Goal: Task Accomplishment & Management: Manage account settings

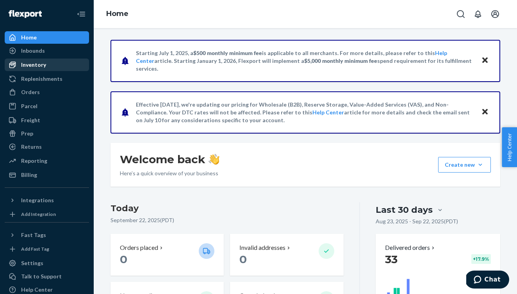
click at [41, 68] on div "Inventory" at bounding box center [33, 65] width 25 height 8
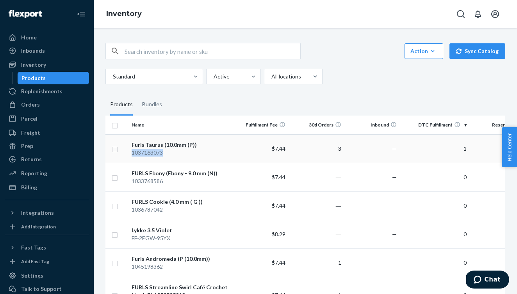
drag, startPoint x: 170, startPoint y: 151, endPoint x: 130, endPoint y: 151, distance: 39.8
click at [130, 151] on td "Furls Taurus (10.0mm (P)) 1037163073" at bounding box center [180, 148] width 104 height 28
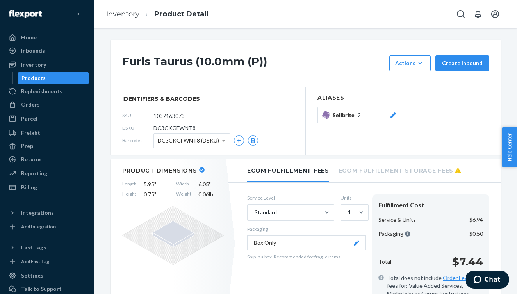
drag, startPoint x: 198, startPoint y: 116, endPoint x: 136, endPoint y: 116, distance: 62.1
click at [136, 116] on div "SKU 1037163073" at bounding box center [207, 115] width 171 height 12
click at [30, 105] on div "Orders" at bounding box center [30, 105] width 19 height 8
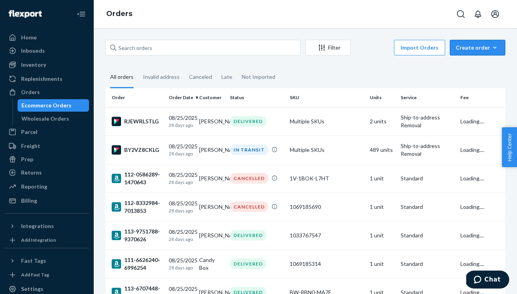
click at [488, 47] on div "Create order" at bounding box center [478, 48] width 44 height 8
click at [477, 86] on span "Removal order" at bounding box center [482, 82] width 48 height 5
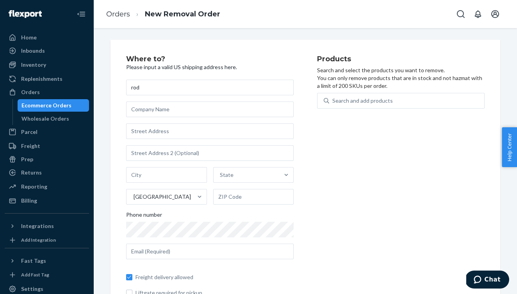
type input "rodr"
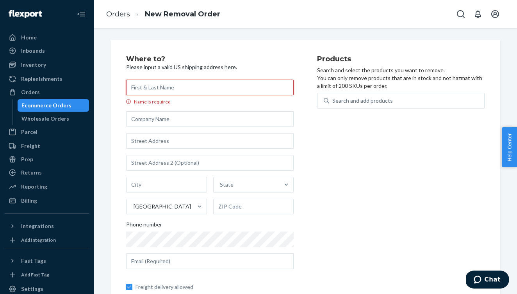
type input "[PERSON_NAME]"
type input "27412 [PERSON_NAME] [PERSON_NAME] Cir"
type input "Santa Clarita"
type input "CA"
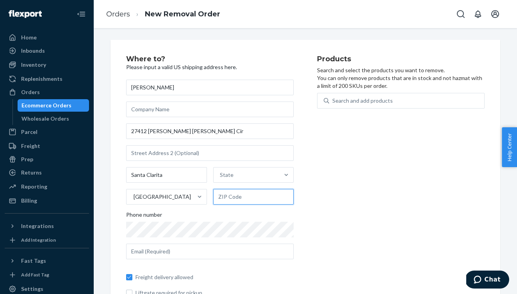
type input "91350"
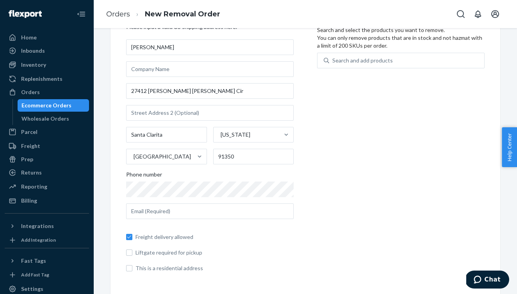
scroll to position [40, 0]
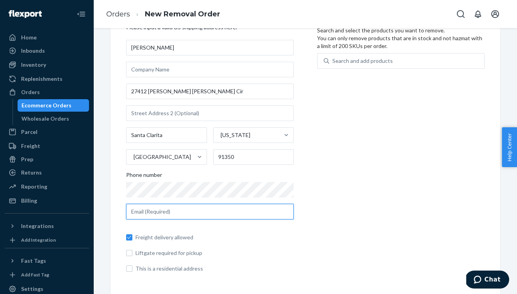
type input "[EMAIL_ADDRESS][DOMAIN_NAME]"
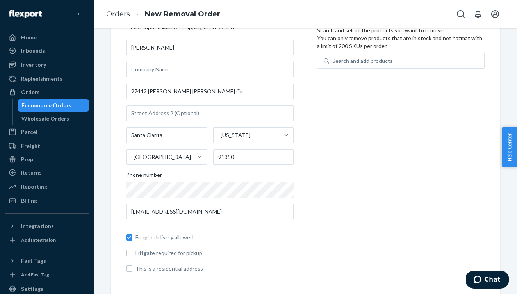
click at [182, 271] on span "This is a residential address" at bounding box center [214, 269] width 158 height 8
click at [132, 271] on input "This is a residential address" at bounding box center [129, 268] width 6 height 6
checkbox input "true"
click at [369, 61] on div "Search and add products" at bounding box center [362, 61] width 61 height 8
click at [333, 61] on input "Search and add products" at bounding box center [332, 61] width 1 height 8
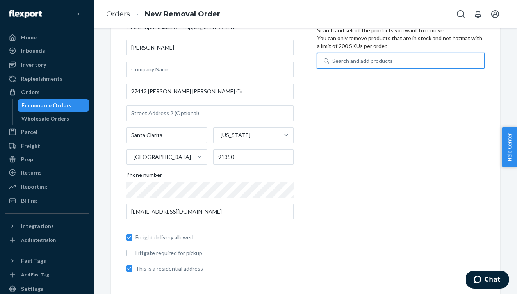
paste input "1037163073"
type input "1037163073"
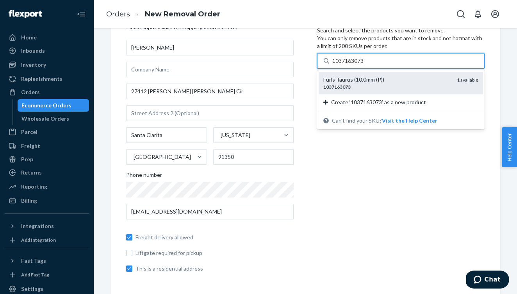
click at [461, 79] on span "1 available" at bounding box center [467, 80] width 21 height 6
click at [365, 65] on input "1037163073" at bounding box center [348, 61] width 32 height 8
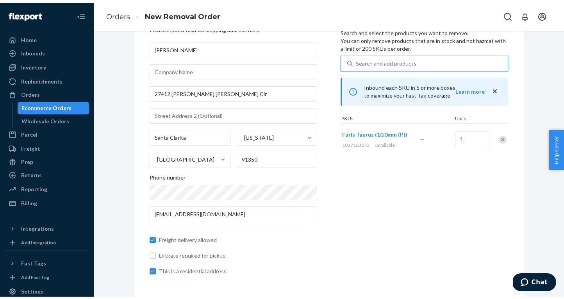
scroll to position [0, 0]
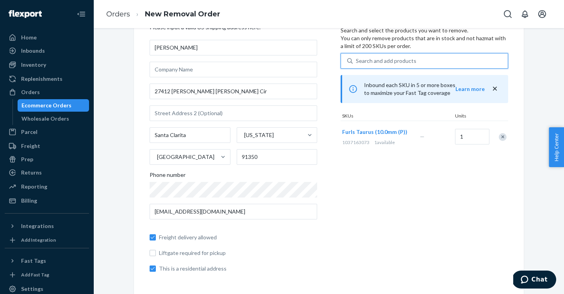
click at [475, 218] on div "Products Search and select the products you want to remove. You can only remove…" at bounding box center [423, 147] width 167 height 263
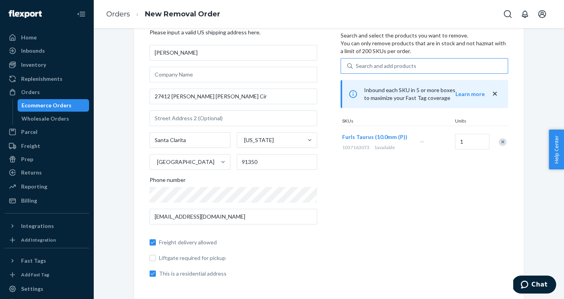
click at [494, 93] on icon "close" at bounding box center [495, 94] width 4 height 4
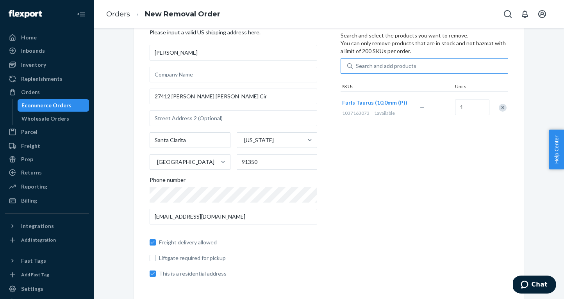
click at [387, 203] on div "Products Search and select the products you want to remove. You can only remove…" at bounding box center [423, 152] width 167 height 263
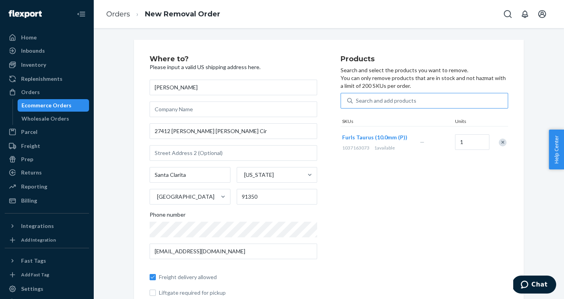
click at [408, 191] on div "Products Search and select the products you want to remove. You can only remove…" at bounding box center [423, 186] width 167 height 263
click at [386, 137] on span "Furls Taurus (10.0mm (P))" at bounding box center [374, 137] width 65 height 7
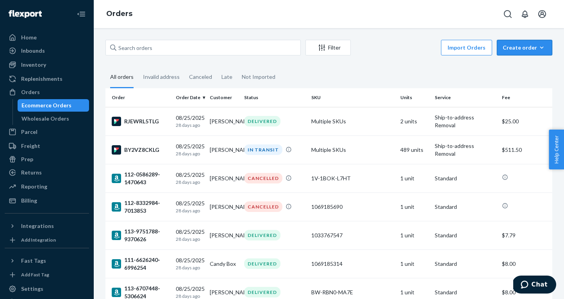
click at [517, 45] on div "Create order" at bounding box center [524, 48] width 44 height 8
click at [517, 67] on span "Ecommerce order" at bounding box center [529, 66] width 48 height 5
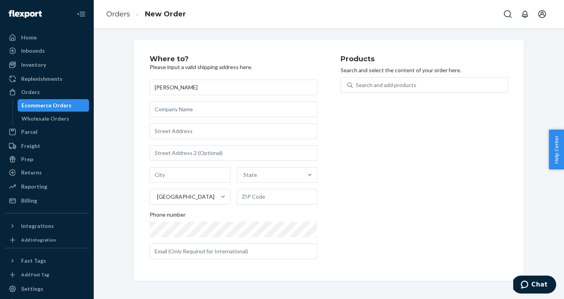
type input "[PERSON_NAME]"
click at [386, 152] on div "Products Search and select the content of your order here. Search and add produ…" at bounding box center [423, 160] width 167 height 210
click at [386, 153] on div "Products Search and select the content of your order here. Search and add produ…" at bounding box center [423, 160] width 167 height 210
click at [394, 192] on div "Products Search and select the content of your order here. Search and add produ…" at bounding box center [423, 160] width 167 height 210
click at [31, 90] on div "Orders" at bounding box center [30, 92] width 19 height 8
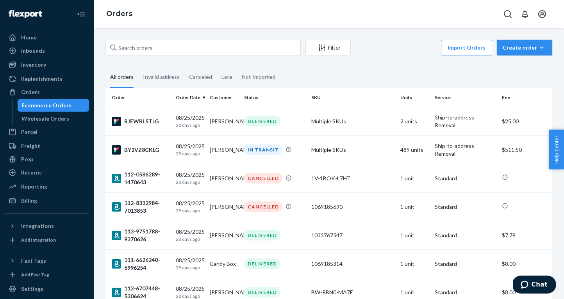
click at [517, 48] on icon "button" at bounding box center [542, 47] width 4 height 2
click at [517, 83] on span "Removal order" at bounding box center [529, 82] width 48 height 5
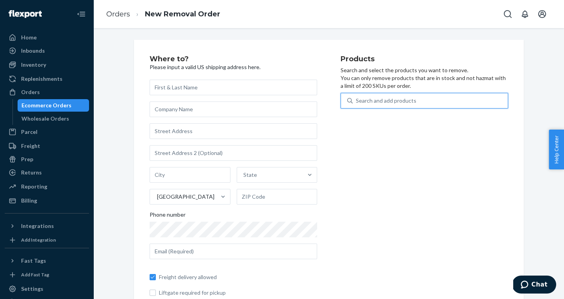
click at [377, 99] on div "Search and add products" at bounding box center [386, 101] width 61 height 8
click at [356, 99] on input "0 results available. Use Up and Down to choose options, press Enter to select t…" at bounding box center [356, 101] width 1 height 8
paste input "1037163073"
type input "1037163073"
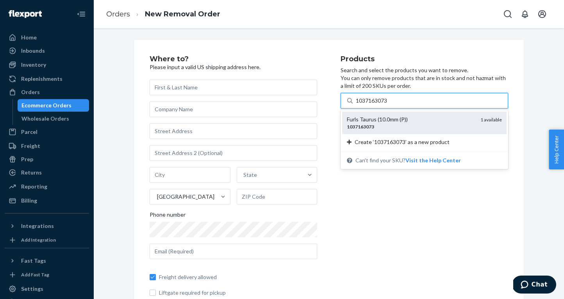
click at [408, 123] on div "Furls Taurus (10.0mm (P))" at bounding box center [410, 120] width 127 height 8
click at [388, 105] on input "1037163073" at bounding box center [372, 101] width 32 height 8
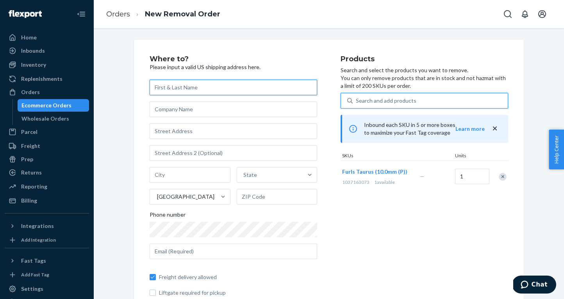
click at [187, 90] on input "text" at bounding box center [233, 88] width 167 height 16
type input "[PERSON_NAME]"
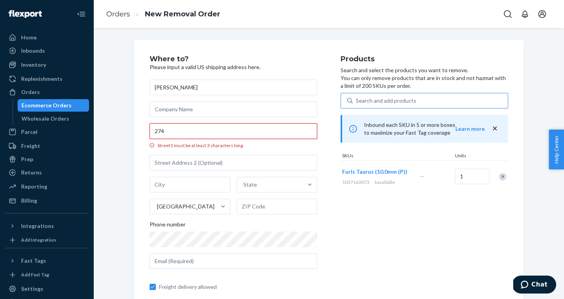
type input "2741"
type input "27412 [PERSON_NAME] [PERSON_NAME] Cir"
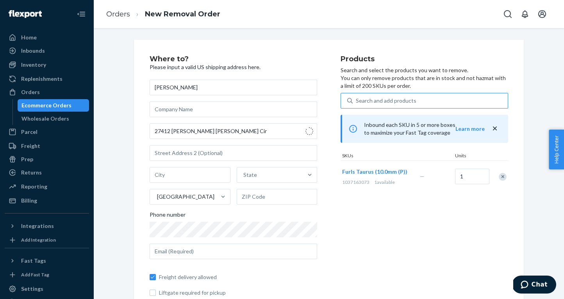
type input "Santa Clarita"
type input "91350"
click at [386, 235] on div "Products Search and select the products you want to remove. You can only remove…" at bounding box center [423, 186] width 167 height 263
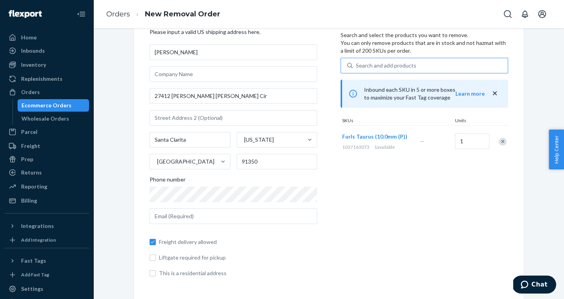
scroll to position [35, 0]
click at [152, 271] on input "This is a residential address" at bounding box center [153, 274] width 6 height 6
checkbox input "true"
type input "[EMAIL_ADDRESS][DOMAIN_NAME]"
click at [410, 207] on div "Products Search and select the products you want to remove. You can only remove…" at bounding box center [423, 152] width 167 height 263
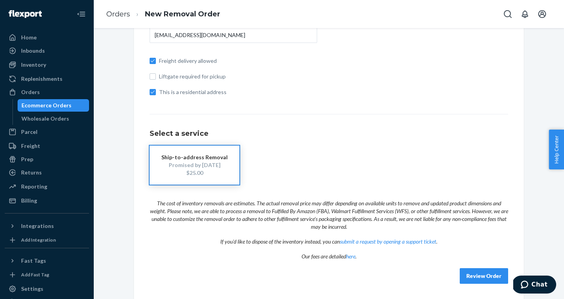
scroll to position [216, 0]
click at [324, 151] on div "Ship-to-address Removal Promised by [DATE] $25.00" at bounding box center [329, 165] width 358 height 39
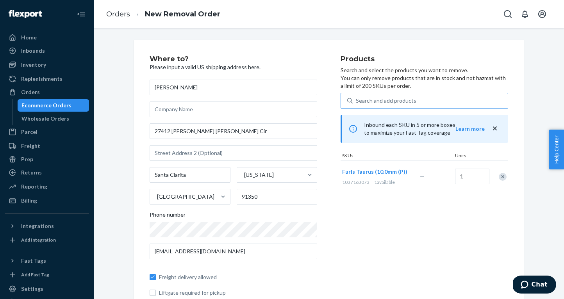
scroll to position [0, 0]
click at [34, 87] on div "Orders" at bounding box center [46, 92] width 83 height 11
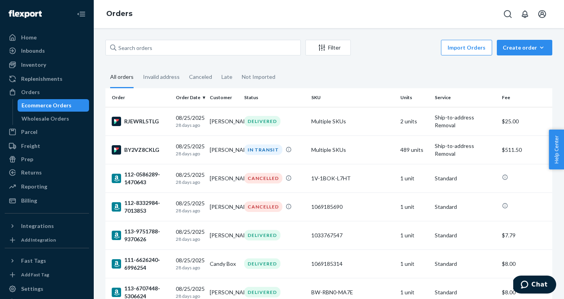
click at [517, 283] on icon "Chat" at bounding box center [523, 285] width 7 height 8
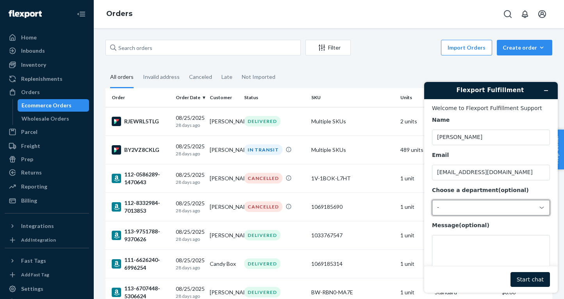
click at [454, 206] on div "-" at bounding box center [486, 207] width 98 height 7
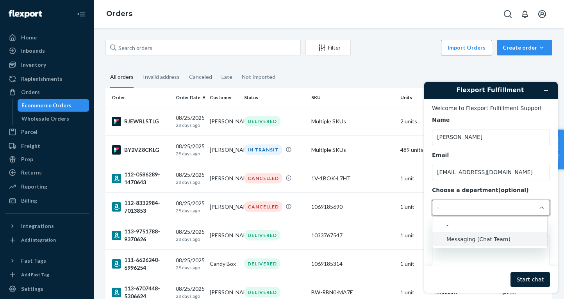
click at [468, 241] on li "Messaging (Chat Team)" at bounding box center [489, 239] width 115 height 14
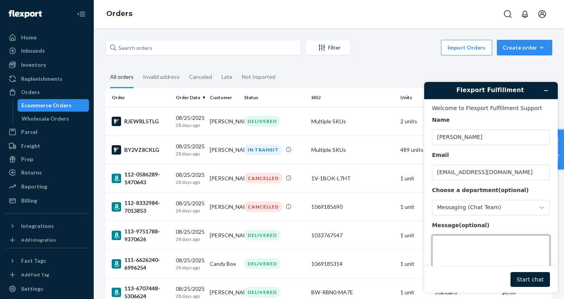
click at [451, 244] on textarea "Message (optional)" at bounding box center [491, 257] width 118 height 44
type textarea "I want to close my account. there is 1 unit in stock but you"
click at [517, 92] on icon "Minimize widget" at bounding box center [545, 90] width 5 height 5
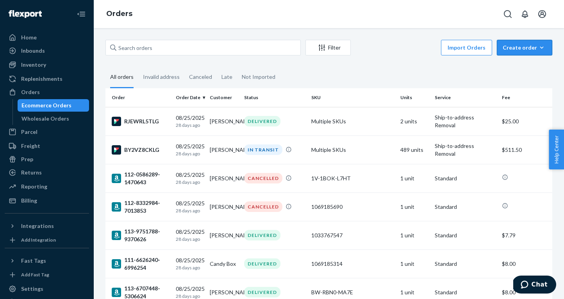
click at [517, 45] on div "Create order" at bounding box center [524, 48] width 44 height 8
click at [517, 84] on span "Removal order" at bounding box center [529, 82] width 48 height 5
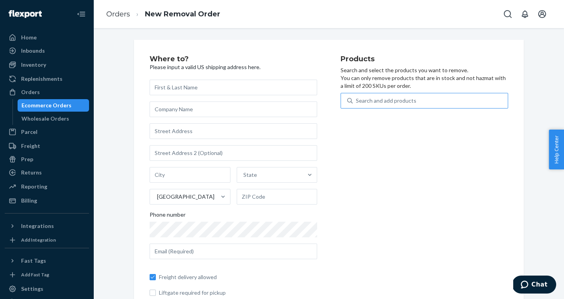
click at [399, 100] on div "Search and add products" at bounding box center [386, 101] width 61 height 8
click at [356, 100] on input "Search and add products" at bounding box center [356, 101] width 1 height 8
paste input "1037163073"
type input "1037163073"
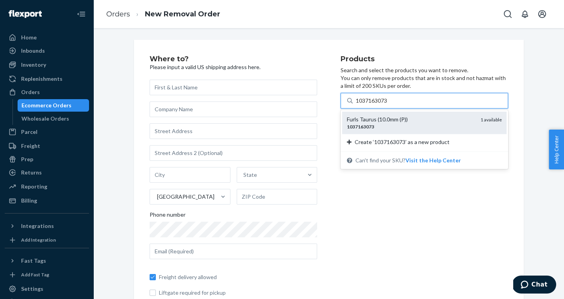
click at [384, 117] on div "Furls Taurus (10.0mm (P))" at bounding box center [410, 120] width 127 height 8
click at [384, 105] on input "1037163073" at bounding box center [372, 101] width 32 height 8
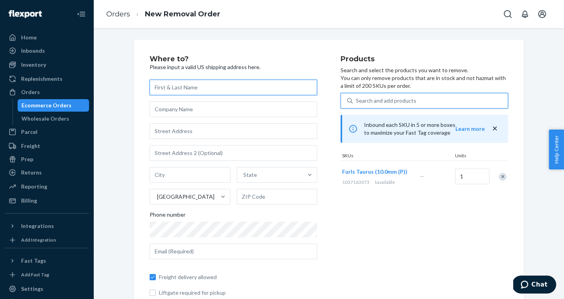
click at [189, 82] on input "text" at bounding box center [233, 88] width 167 height 16
type input "[PERSON_NAME]"
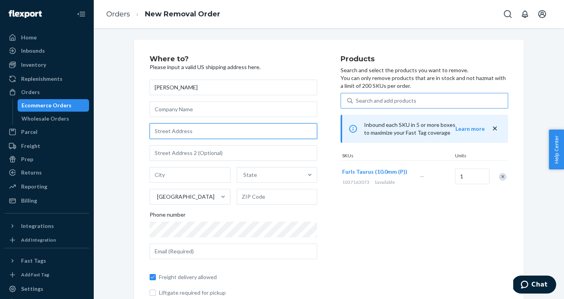
type input "2"
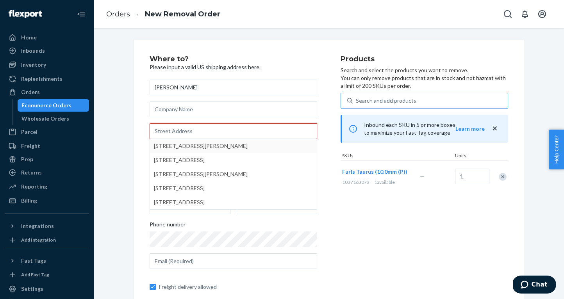
type input "27412 [PERSON_NAME] [PERSON_NAME] Cir"
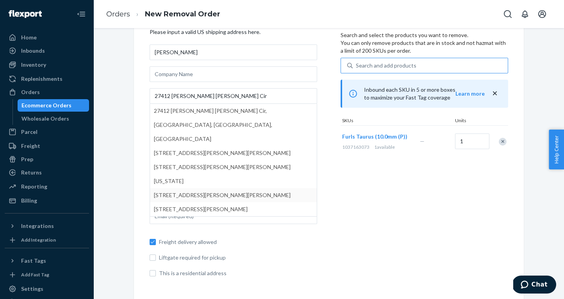
scroll to position [35, 0]
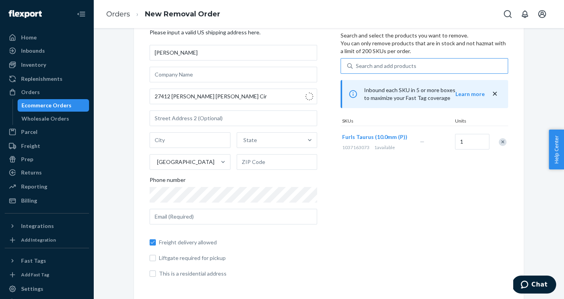
type input "Santa Clarita"
type input "91350"
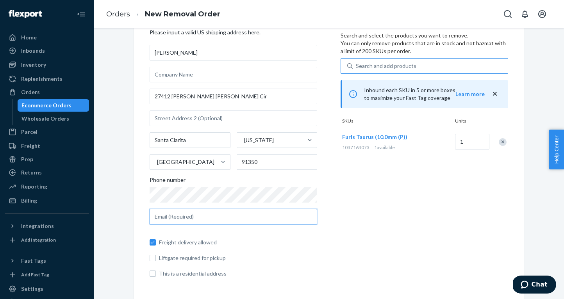
type input "[EMAIL_ADDRESS][DOMAIN_NAME]"
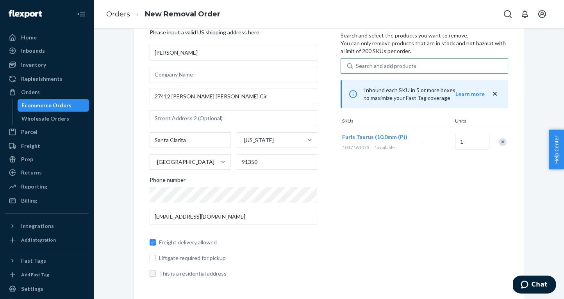
click at [153, 276] on input "This is a residential address" at bounding box center [153, 274] width 6 height 6
checkbox input "true"
click at [335, 247] on div "Where to? Please input a valid US shipping address here. [PERSON_NAME] 27412 [P…" at bounding box center [245, 152] width 191 height 263
click at [455, 204] on div "Products Search and select the products you want to remove. You can only remove…" at bounding box center [423, 152] width 167 height 263
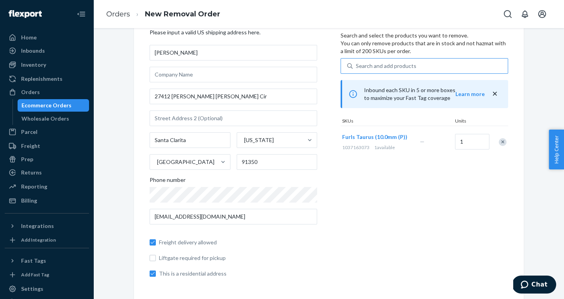
click at [350, 227] on div "Products Search and select the products you want to remove. You can only remove…" at bounding box center [423, 152] width 167 height 263
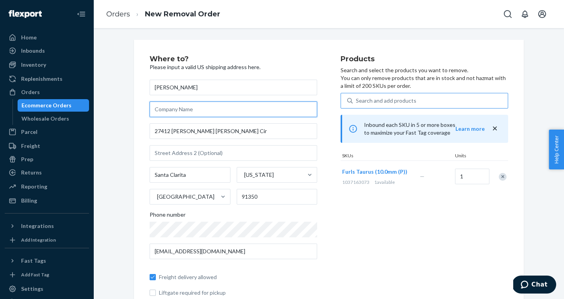
click at [235, 111] on input "text" at bounding box center [233, 110] width 167 height 16
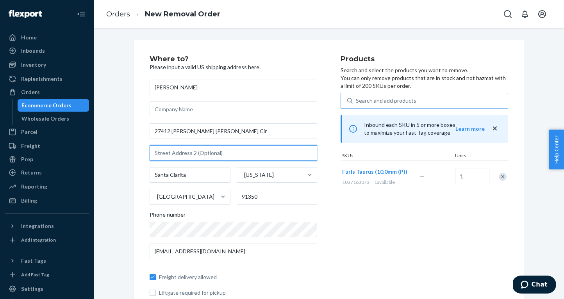
click at [229, 151] on input "text" at bounding box center [233, 153] width 167 height 16
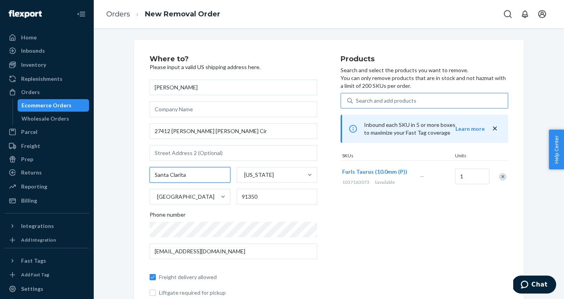
click at [207, 178] on input "Santa Clarita" at bounding box center [190, 175] width 81 height 16
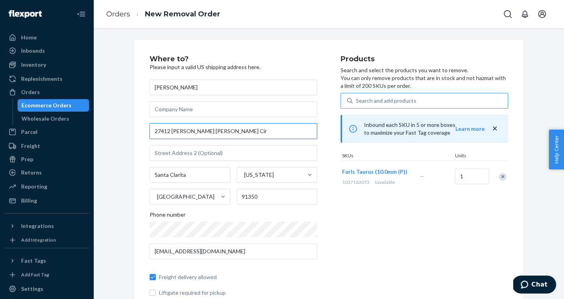
click at [228, 130] on input "27412 [PERSON_NAME] [PERSON_NAME] Cir" at bounding box center [233, 131] width 167 height 16
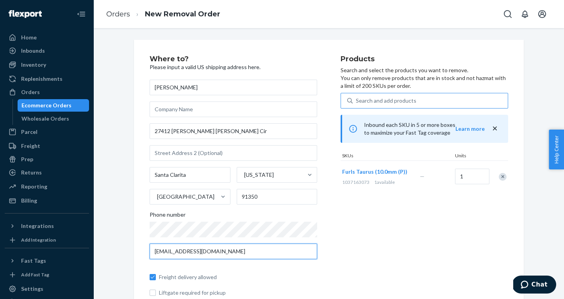
click at [229, 253] on input "[EMAIL_ADDRESS][DOMAIN_NAME]" at bounding box center [233, 252] width 167 height 16
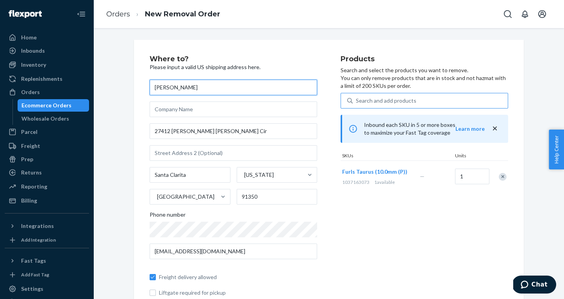
click at [203, 86] on input "[PERSON_NAME]" at bounding box center [233, 88] width 167 height 16
click at [474, 224] on div "Products Search and select the products you want to remove. You can only remove…" at bounding box center [423, 186] width 167 height 263
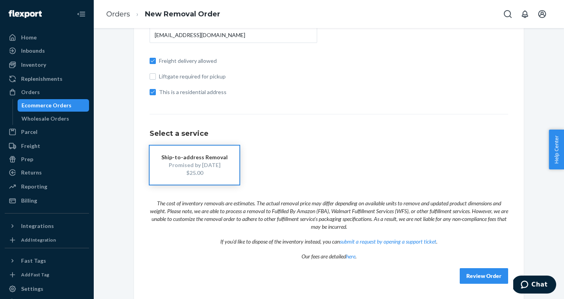
scroll to position [216, 0]
click at [227, 167] on button "Ship-to-address Removal Promised by [DATE] $25.00" at bounding box center [195, 165] width 90 height 39
click at [481, 275] on button "Review Order" at bounding box center [484, 277] width 48 height 16
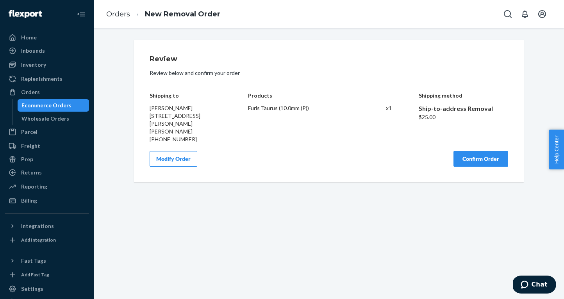
scroll to position [0, 0]
click at [478, 153] on button "Confirm Order" at bounding box center [480, 159] width 55 height 16
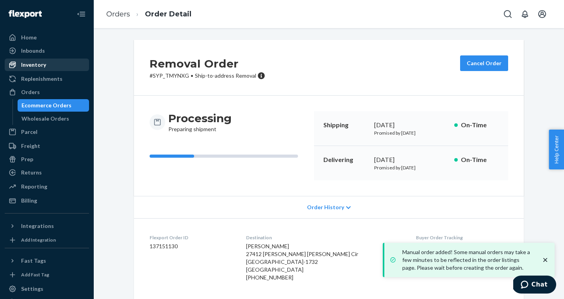
click at [39, 65] on div "Inventory" at bounding box center [33, 65] width 25 height 8
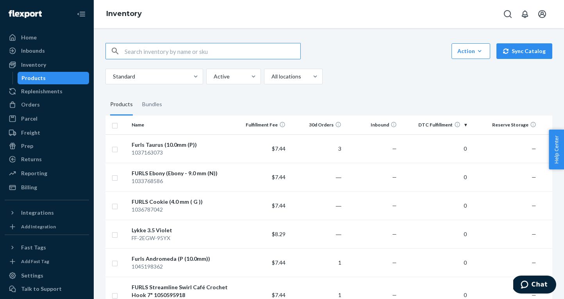
click at [442, 122] on th "DTC Fulfillment" at bounding box center [434, 125] width 69 height 19
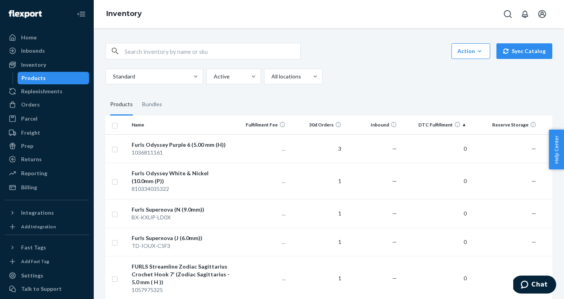
click at [442, 123] on th "DTC Fulfillment" at bounding box center [434, 125] width 69 height 19
